Goal: Information Seeking & Learning: Learn about a topic

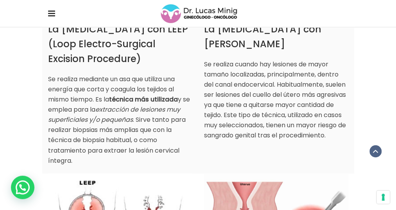
scroll to position [443, 0]
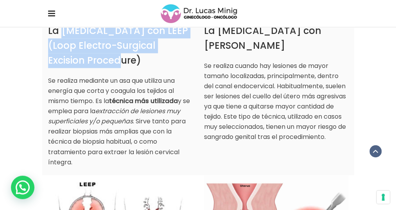
drag, startPoint x: 27, startPoint y: 34, endPoint x: 145, endPoint y: 45, distance: 119.4
click at [145, 45] on h3 "La [MEDICAL_DATA] con LEEP (Loop Electro-Surgical Excision Procedure)" at bounding box center [120, 45] width 144 height 45
drag, startPoint x: 145, startPoint y: 45, endPoint x: 113, endPoint y: 44, distance: 32.9
copy h3 "[MEDICAL_DATA] con LEEP (Loop Electro-Surgical Excision Procedure)"
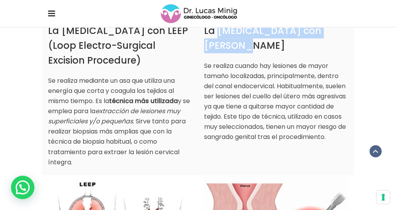
drag, startPoint x: 219, startPoint y: 34, endPoint x: 341, endPoint y: 32, distance: 122.4
click at [341, 32] on h3 "La [MEDICAL_DATA] con [PERSON_NAME]" at bounding box center [276, 38] width 144 height 30
drag, startPoint x: 341, startPoint y: 32, endPoint x: 309, endPoint y: 33, distance: 32.5
copy h3 "[MEDICAL_DATA] con Bisturí Frío"
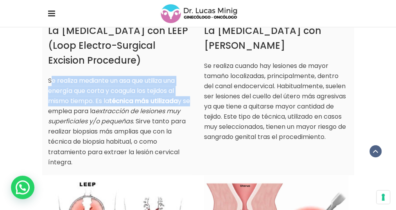
drag, startPoint x: 14, startPoint y: 68, endPoint x: 66, endPoint y: 93, distance: 57.7
click at [66, 93] on p "Se realiza mediante un asa que utiliza una energía que corta y coagula los teji…" at bounding box center [120, 121] width 144 height 91
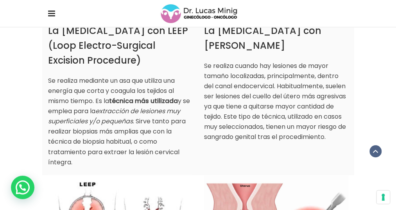
drag, startPoint x: 66, startPoint y: 93, endPoint x: 89, endPoint y: 100, distance: 23.6
click at [89, 107] on em "extracción de lesiones muy superficiales y/o pequeñas" at bounding box center [114, 116] width 132 height 19
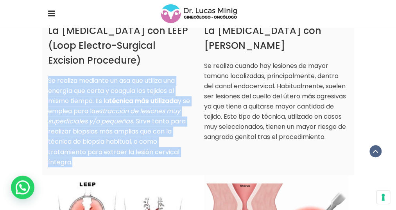
drag, startPoint x: 13, startPoint y: 68, endPoint x: 156, endPoint y: 132, distance: 157.0
click at [156, 132] on p "Se realiza mediante un asa que utiliza una energía que corta y coagula los teji…" at bounding box center [120, 121] width 144 height 91
drag, startPoint x: 156, startPoint y: 132, endPoint x: 131, endPoint y: 106, distance: 35.7
copy p "Se realiza mediante un asa que utiliza una energía que corta y coagula los teji…"
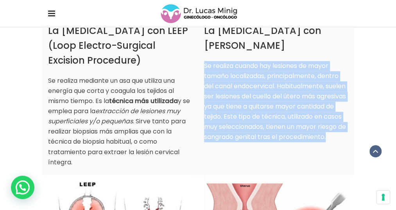
drag, startPoint x: 204, startPoint y: 56, endPoint x: 332, endPoint y: 116, distance: 141.0
click at [332, 116] on p "Se realiza cuando hay lesiones de mayor tamaño localizadas, principalmente, den…" at bounding box center [276, 101] width 144 height 81
drag, startPoint x: 332, startPoint y: 116, endPoint x: 285, endPoint y: 81, distance: 57.8
click at [285, 81] on p "Se realiza cuando hay lesiones de mayor tamaño localizadas, principalmente, den…" at bounding box center [276, 101] width 144 height 81
copy p "Se realiza cuando hay lesiones de mayor tamaño localizadas, principalmente, den…"
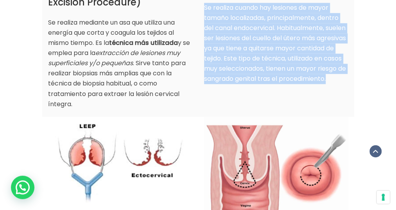
scroll to position [518, 0]
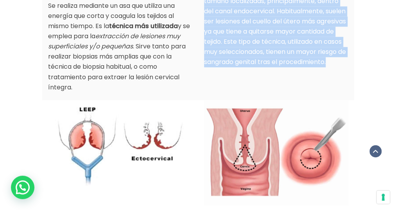
click at [245, 100] on img at bounding box center [276, 153] width 144 height 106
click at [213, 169] on img at bounding box center [276, 153] width 144 height 106
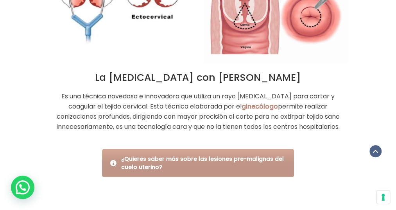
scroll to position [660, 0]
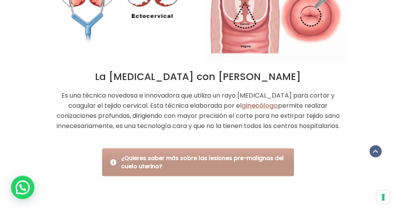
drag, startPoint x: 14, startPoint y: 89, endPoint x: 236, endPoint y: 118, distance: 224.1
click at [236, 118] on p "Es una técnica novedosa e innovadora que utiliza un rayo [MEDICAL_DATA] para co…" at bounding box center [198, 111] width 300 height 41
drag, startPoint x: 236, startPoint y: 118, endPoint x: 194, endPoint y: 113, distance: 42.1
copy p "Es una técnica novedosa e innovadora que utiliza un rayo [MEDICAL_DATA] para co…"
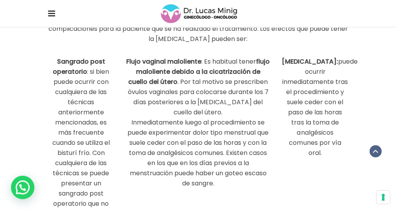
scroll to position [1015, 0]
